Goal: Task Accomplishment & Management: Manage account settings

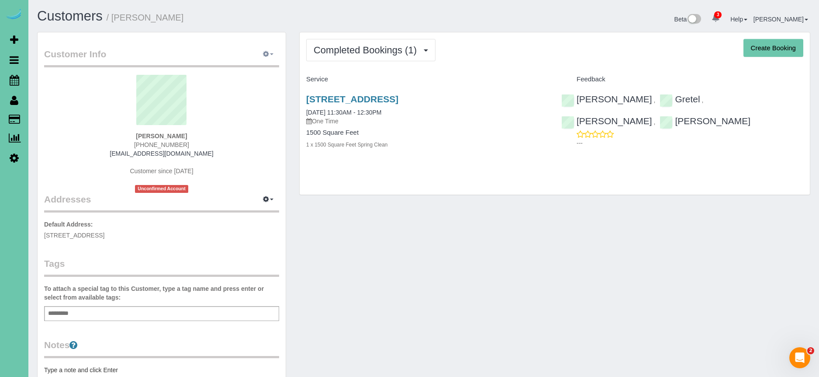
click at [266, 53] on icon "button" at bounding box center [266, 53] width 6 height 5
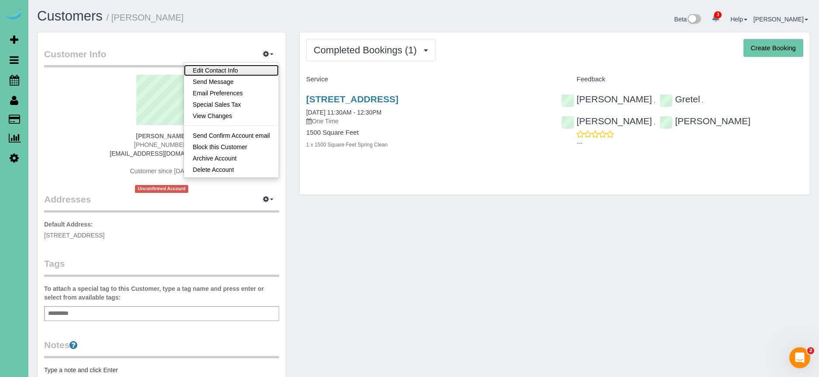
click at [248, 71] on link "Edit Contact Info" at bounding box center [231, 70] width 95 height 11
select select "NE"
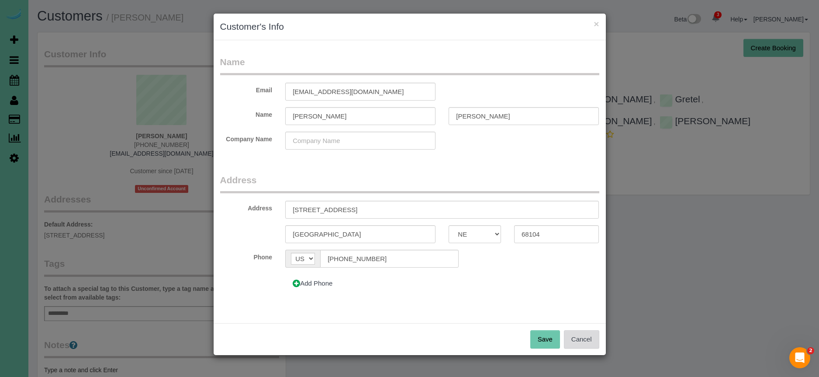
click at [571, 338] on button "Cancel" at bounding box center [581, 339] width 35 height 18
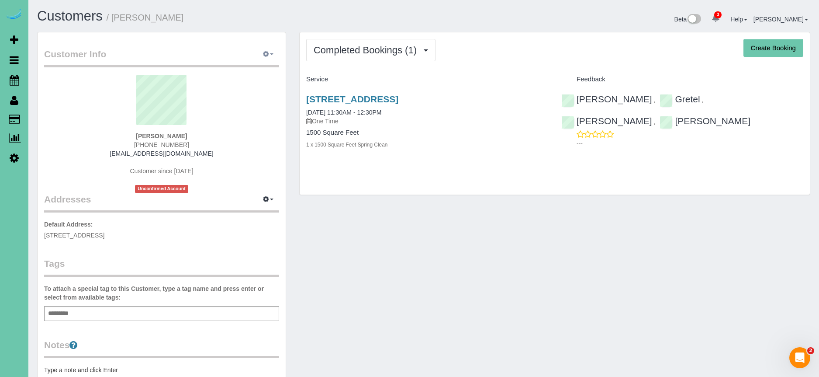
click at [267, 51] on icon "button" at bounding box center [266, 53] width 6 height 5
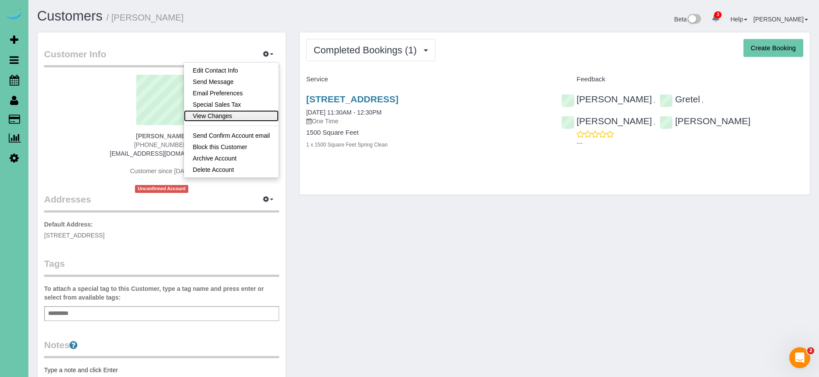
click at [235, 120] on link "View Changes" at bounding box center [231, 115] width 95 height 11
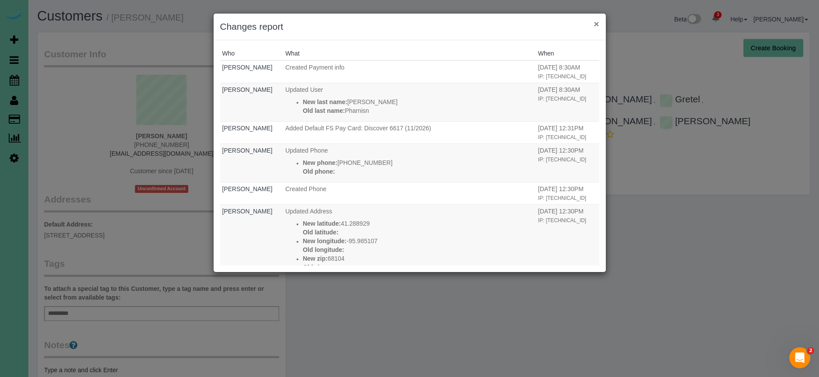
click at [596, 24] on button "×" at bounding box center [596, 23] width 5 height 9
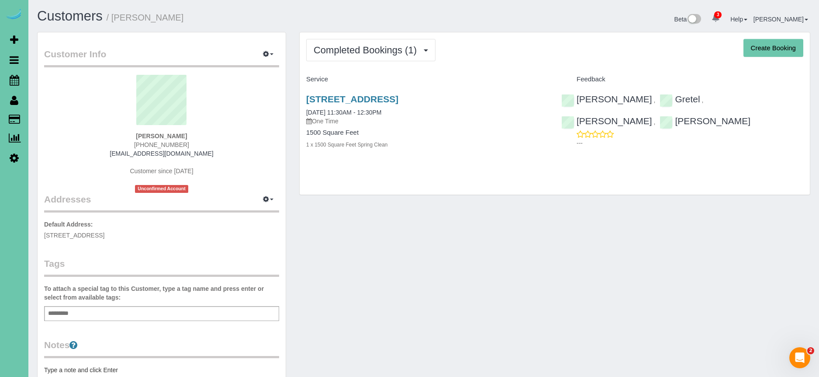
drag, startPoint x: 488, startPoint y: 97, endPoint x: 299, endPoint y: 97, distance: 188.8
click at [299, 97] on div "Completed Bookings (1) Completed Bookings (1) Upcoming Bookings (0) Cancelled B…" at bounding box center [554, 113] width 511 height 163
copy link "[STREET_ADDRESS]"
